Goal: Task Accomplishment & Management: Use online tool/utility

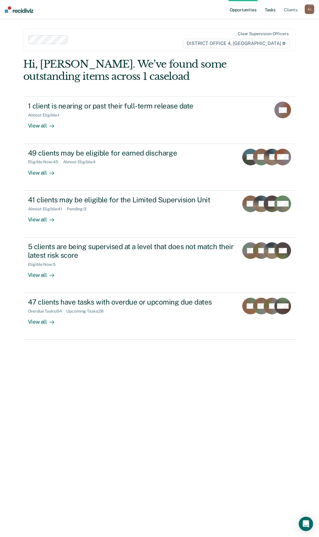
click at [269, 9] on link "Tasks" at bounding box center [270, 9] width 13 height 19
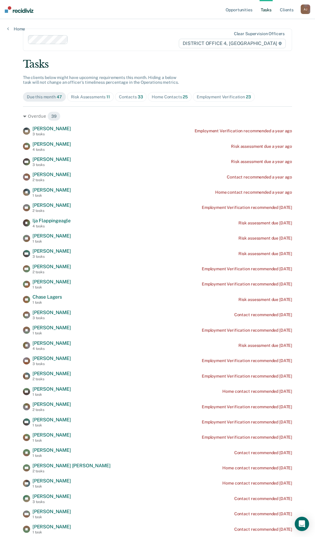
click at [129, 94] on div "Contacts 33" at bounding box center [131, 96] width 24 height 5
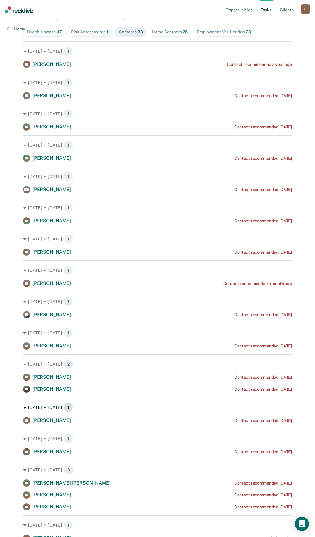
scroll to position [60, 0]
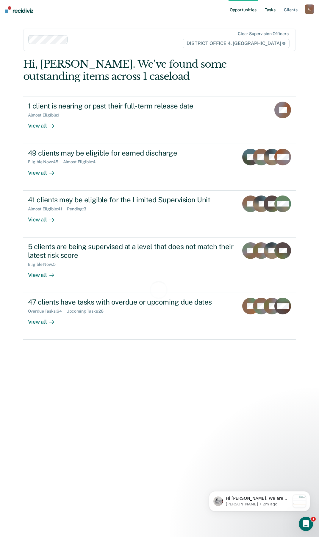
click at [270, 11] on link "Tasks" at bounding box center [270, 9] width 13 height 19
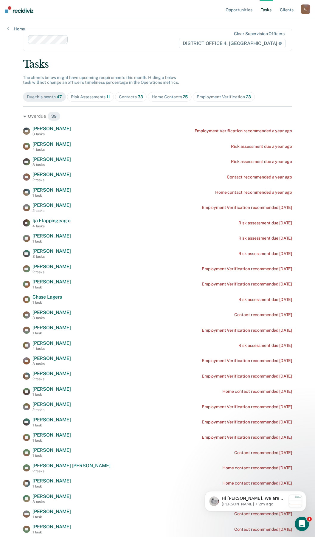
click at [128, 98] on div "Contacts 33" at bounding box center [131, 96] width 24 height 5
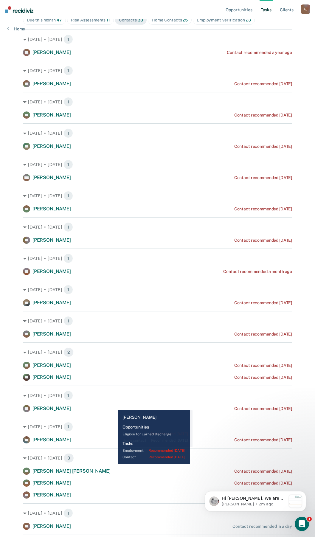
scroll to position [179, 0]
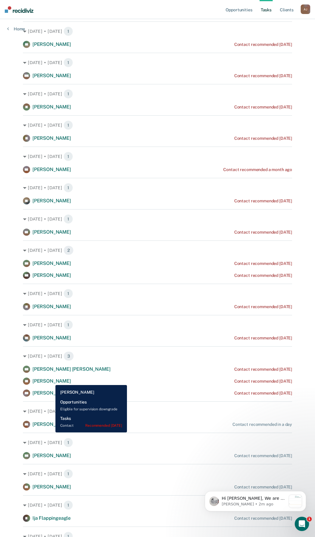
click at [51, 381] on span "[PERSON_NAME]" at bounding box center [51, 381] width 38 height 6
